Goal: Task Accomplishment & Management: Manage account settings

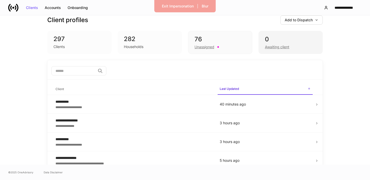
scroll to position [9, 0]
drag, startPoint x: 278, startPoint y: 48, endPoint x: 284, endPoint y: 50, distance: 5.9
click at [278, 48] on div "Awaiting client" at bounding box center [277, 46] width 24 height 5
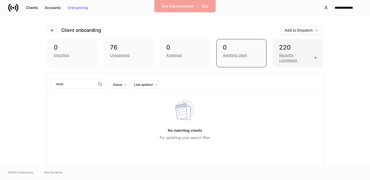
click at [296, 48] on div "220" at bounding box center [297, 47] width 37 height 8
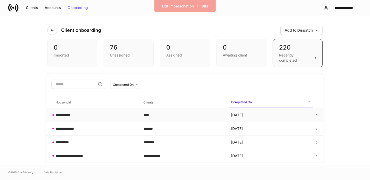
click at [204, 118] on td "****" at bounding box center [183, 115] width 88 height 14
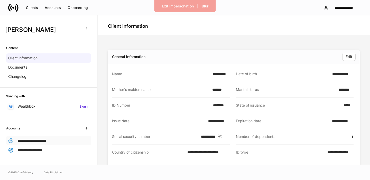
click at [39, 136] on div "**********" at bounding box center [48, 140] width 85 height 9
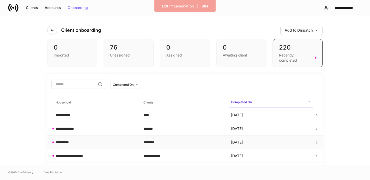
click at [162, 141] on div "********" at bounding box center [183, 142] width 80 height 5
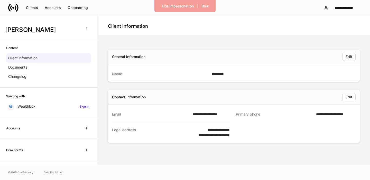
scroll to position [0, 0]
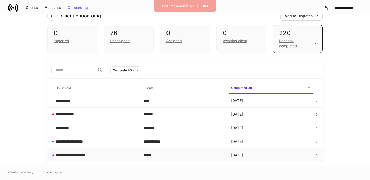
scroll to position [48, 0]
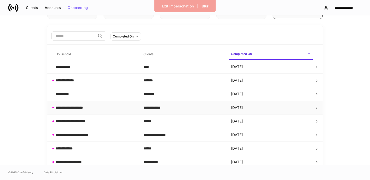
click at [93, 106] on div "**********" at bounding box center [95, 107] width 80 height 5
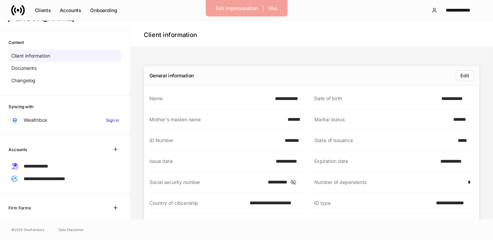
scroll to position [24, 0]
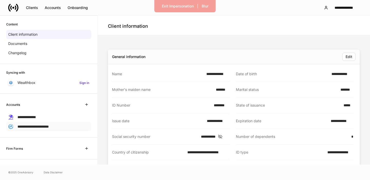
click at [67, 123] on div "**********" at bounding box center [48, 126] width 85 height 9
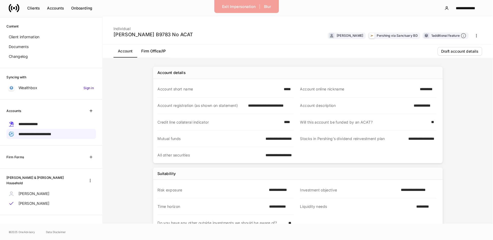
scroll to position [9, 0]
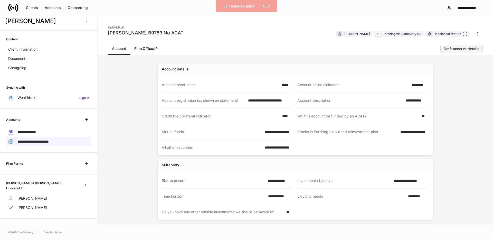
click at [369, 49] on div "Draft account details" at bounding box center [462, 49] width 36 height 4
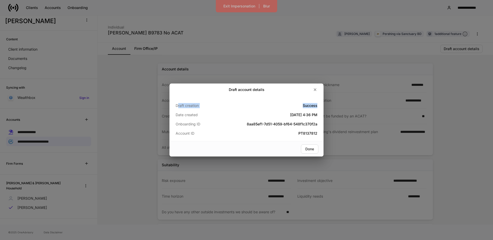
drag, startPoint x: 178, startPoint y: 105, endPoint x: 317, endPoint y: 106, distance: 139.1
click at [321, 105] on div "Draft creation Success Date created Aug 25, 2025 4:36 PM Onboarding ID 8aa85ef1…" at bounding box center [246, 118] width 154 height 45
drag, startPoint x: 278, startPoint y: 115, endPoint x: 318, endPoint y: 114, distance: 40.1
click at [318, 114] on div "Draft creation Success Date created Aug 25, 2025 4:36 PM Onboarding ID 8aa85ef1…" at bounding box center [246, 118] width 154 height 45
drag, startPoint x: 307, startPoint y: 133, endPoint x: 318, endPoint y: 133, distance: 10.5
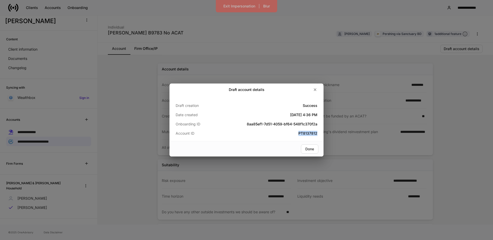
click at [318, 133] on div "Draft creation Success Date created Aug 25, 2025 4:36 PM Onboarding ID 8aa85ef1…" at bounding box center [246, 118] width 154 height 45
click at [315, 135] on h5 "PT8137812" at bounding box center [270, 133] width 94 height 5
drag, startPoint x: 318, startPoint y: 133, endPoint x: 299, endPoint y: 132, distance: 18.5
click at [300, 133] on div "Draft creation Success Date created Aug 25, 2025 4:36 PM Onboarding ID 8aa85ef1…" at bounding box center [246, 118] width 154 height 45
drag, startPoint x: 298, startPoint y: 133, endPoint x: 309, endPoint y: 133, distance: 10.5
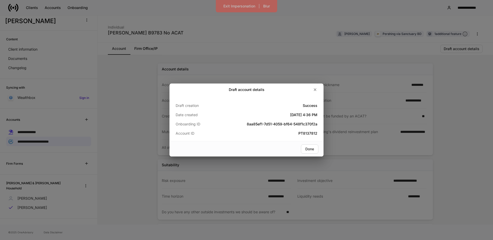
click at [299, 133] on h5 "PT8137812" at bounding box center [270, 133] width 94 height 5
drag, startPoint x: 302, startPoint y: 105, endPoint x: 317, endPoint y: 105, distance: 15.7
click at [317, 105] on div "Draft creation Success Date created Aug 25, 2025 4:36 PM Onboarding ID 8aa85ef1…" at bounding box center [246, 118] width 154 height 45
drag, startPoint x: 308, startPoint y: 148, endPoint x: 174, endPoint y: 138, distance: 133.9
click at [306, 147] on div "Done" at bounding box center [309, 149] width 9 height 4
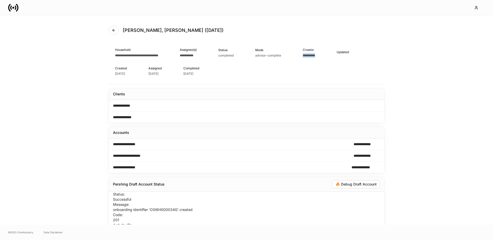
drag, startPoint x: 316, startPoint y: 55, endPoint x: 331, endPoint y: 56, distance: 15.1
click at [331, 56] on div "**********" at bounding box center [317, 52] width 29 height 18
drag, startPoint x: 118, startPoint y: 55, endPoint x: 174, endPoint y: 56, distance: 55.7
click at [174, 56] on div "**********" at bounding box center [145, 52] width 60 height 18
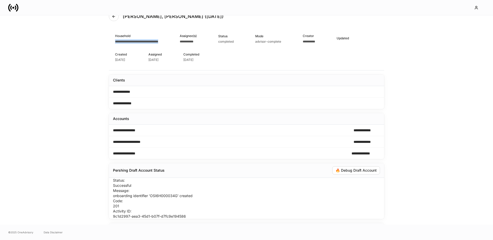
scroll to position [17, 0]
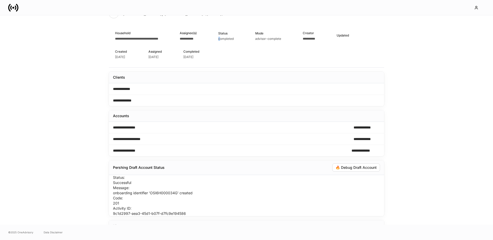
drag, startPoint x: 232, startPoint y: 37, endPoint x: 244, endPoint y: 36, distance: 11.8
click at [234, 37] on div "completed" at bounding box center [225, 39] width 15 height 4
drag, startPoint x: 244, startPoint y: 36, endPoint x: 244, endPoint y: 41, distance: 4.6
click at [234, 37] on div "completed" at bounding box center [225, 39] width 15 height 4
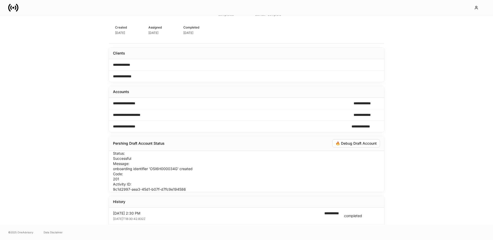
scroll to position [42, 0]
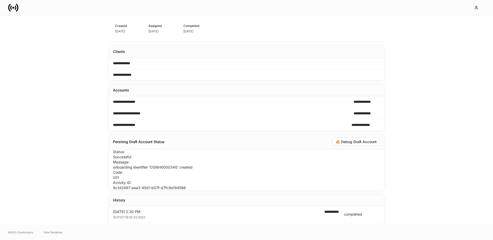
click at [146, 101] on div "**********" at bounding box center [246, 102] width 275 height 12
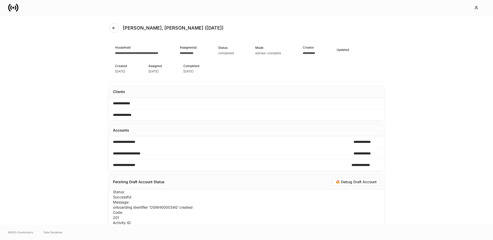
scroll to position [0, 0]
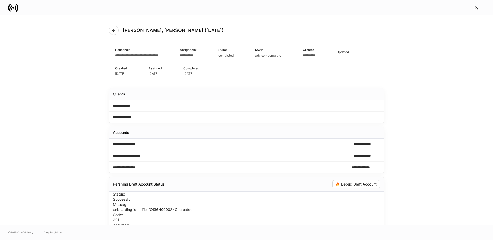
click at [212, 57] on div "**********" at bounding box center [196, 52] width 33 height 18
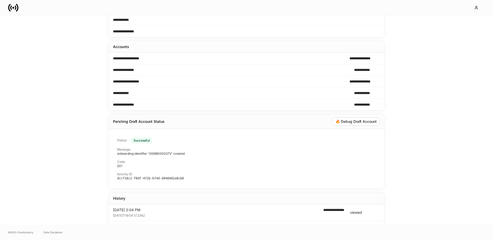
scroll to position [95, 0]
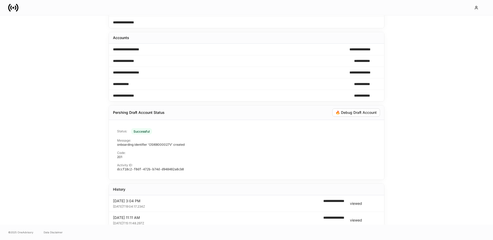
click at [416, 113] on div "**********" at bounding box center [246, 119] width 493 height 209
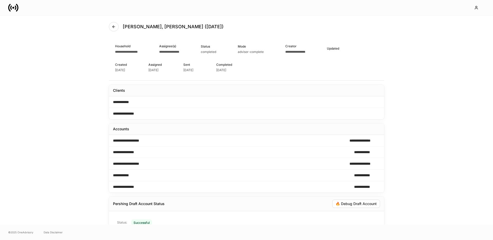
scroll to position [0, 0]
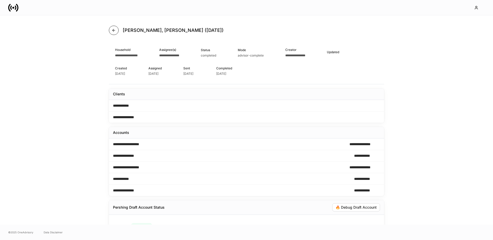
drag, startPoint x: 111, startPoint y: 30, endPoint x: 117, endPoint y: 45, distance: 15.9
click at [111, 30] on button "button" at bounding box center [114, 30] width 10 height 9
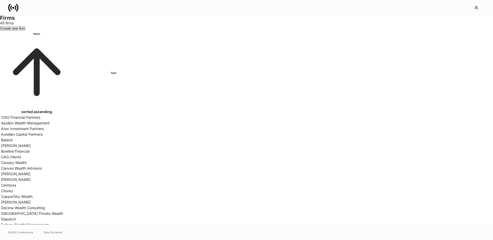
scroll to position [225, 0]
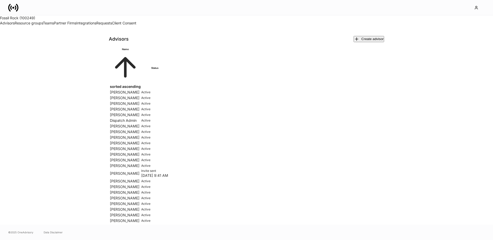
scroll to position [79, 0]
click at [141, 123] on td "Erin Smith" at bounding box center [125, 125] width 31 height 5
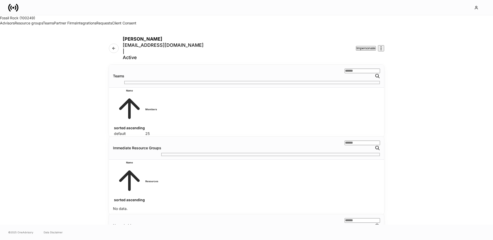
click at [375, 46] on div "Impersonate" at bounding box center [365, 47] width 19 height 3
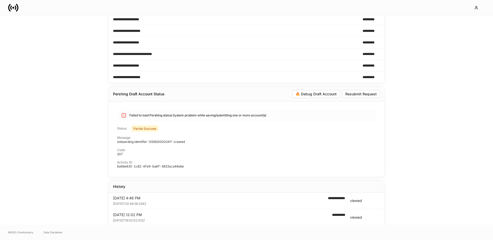
scroll to position [197, 0]
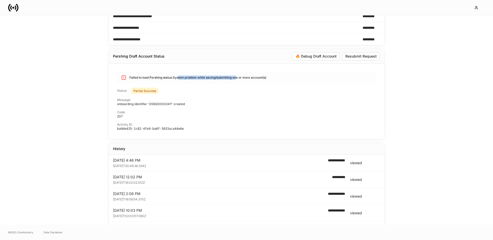
drag, startPoint x: 205, startPoint y: 78, endPoint x: 239, endPoint y: 78, distance: 33.9
click at [239, 78] on div "Failed to load Pershing status: System problem while saving/submitting one or m…" at bounding box center [197, 77] width 137 height 8
click at [256, 78] on div "Failed to load Pershing status: System problem while saving/submitting one or m…" at bounding box center [197, 77] width 137 height 8
drag, startPoint x: 133, startPoint y: 90, endPoint x: 145, endPoint y: 93, distance: 12.1
click at [163, 90] on div "Status: Partial Success" at bounding box center [246, 91] width 259 height 6
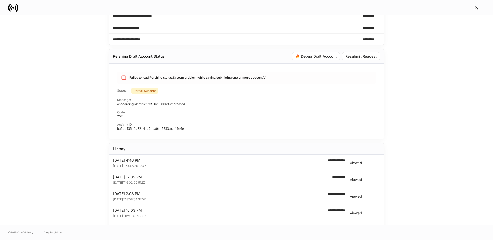
click at [70, 100] on div "**********" at bounding box center [246, 119] width 493 height 209
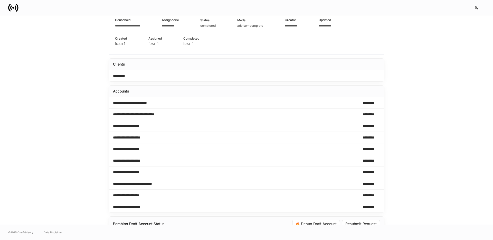
scroll to position [0, 0]
